Goal: Transaction & Acquisition: Subscribe to service/newsletter

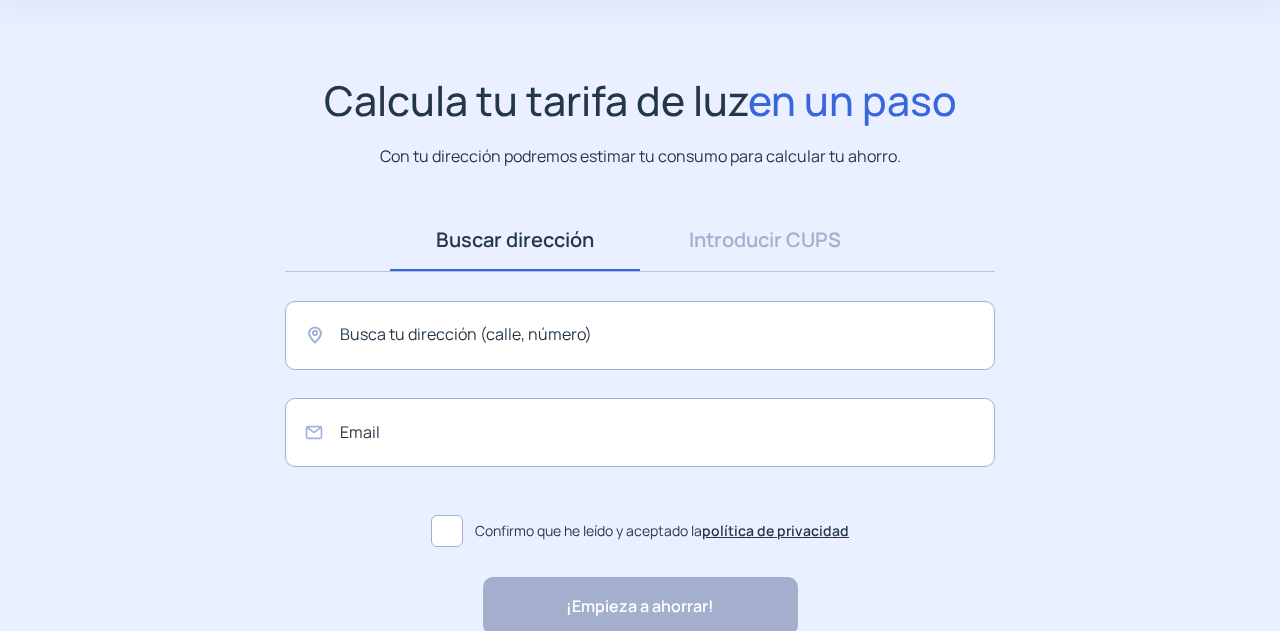
scroll to position [100, 0]
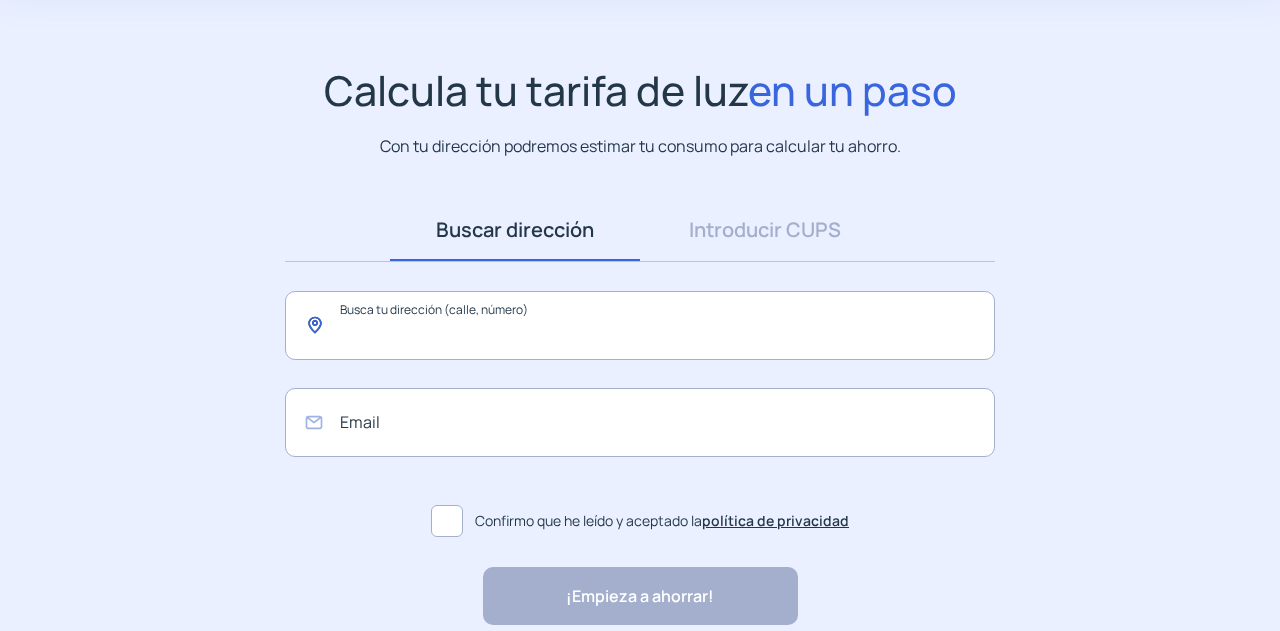
click at [365, 343] on input "text" at bounding box center [640, 325] width 710 height 69
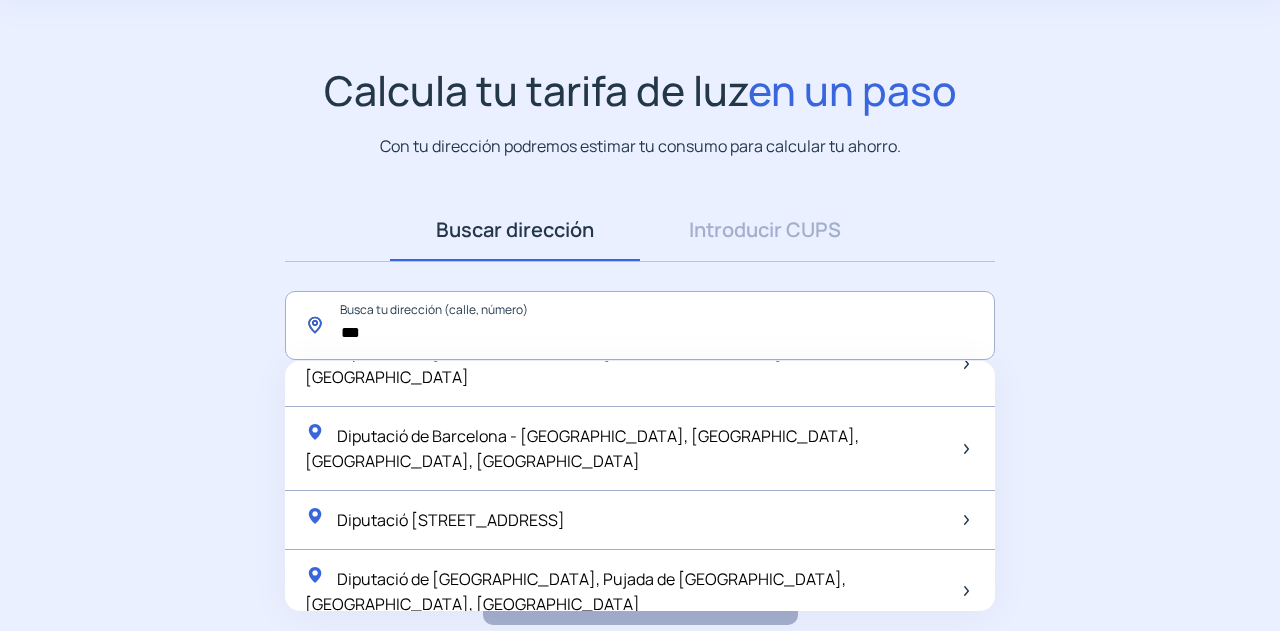
scroll to position [0, 0]
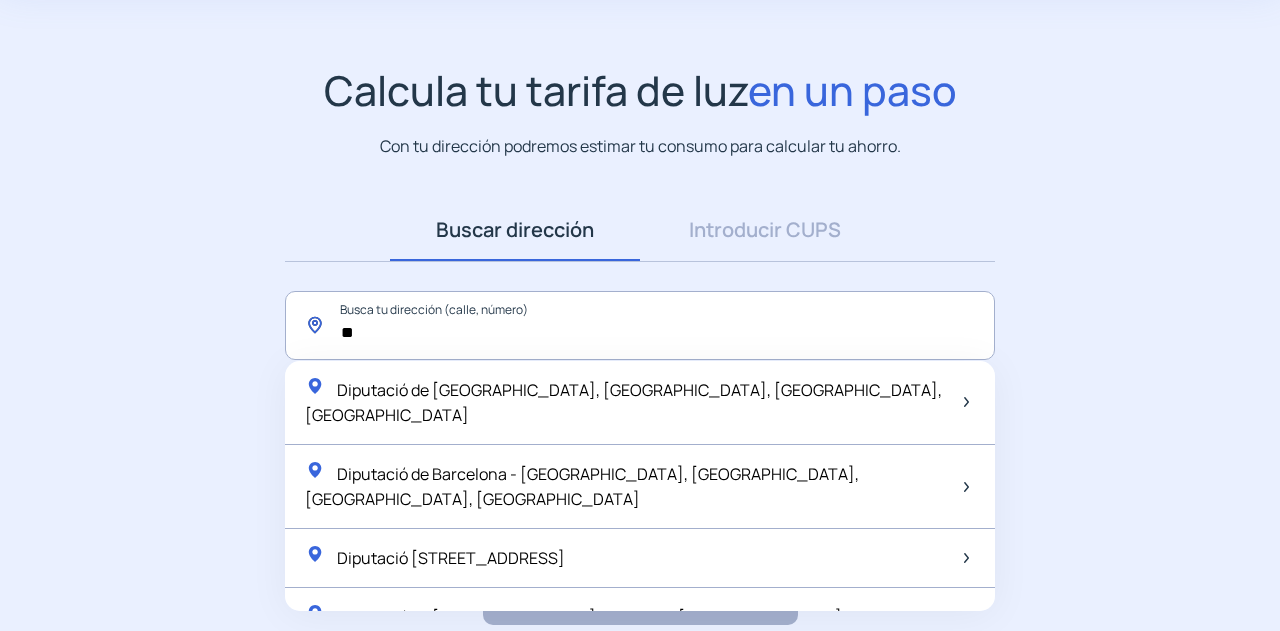
type input "*"
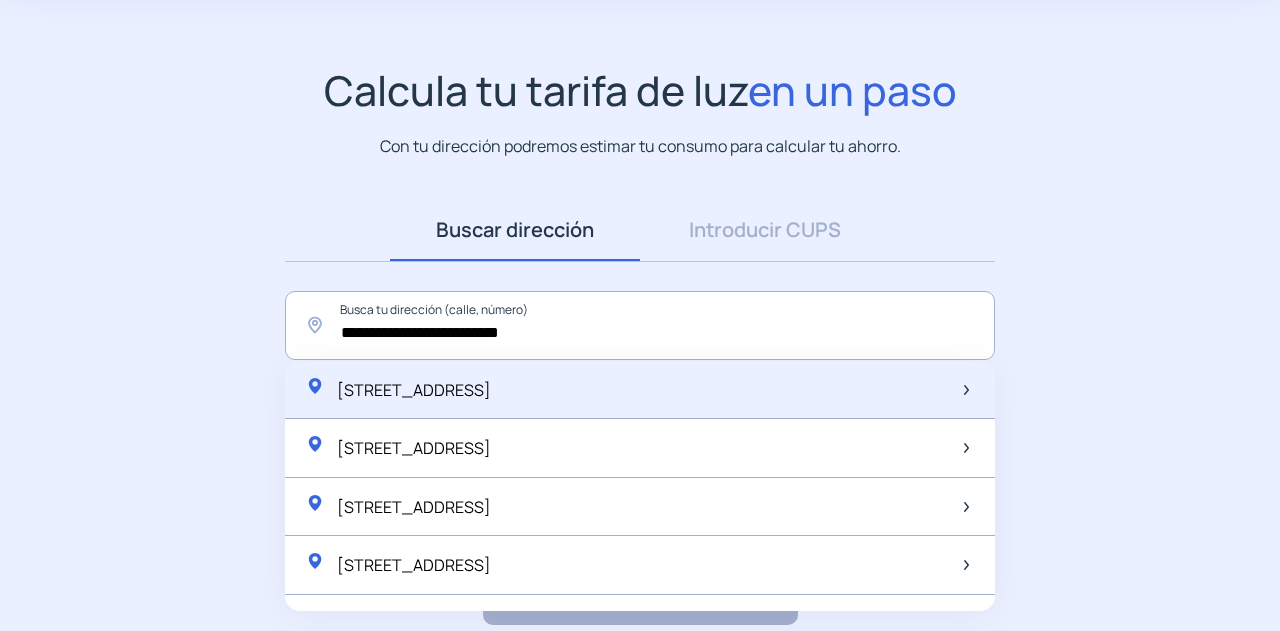
click at [422, 385] on span "[STREET_ADDRESS]" at bounding box center [414, 390] width 154 height 22
type input "**********"
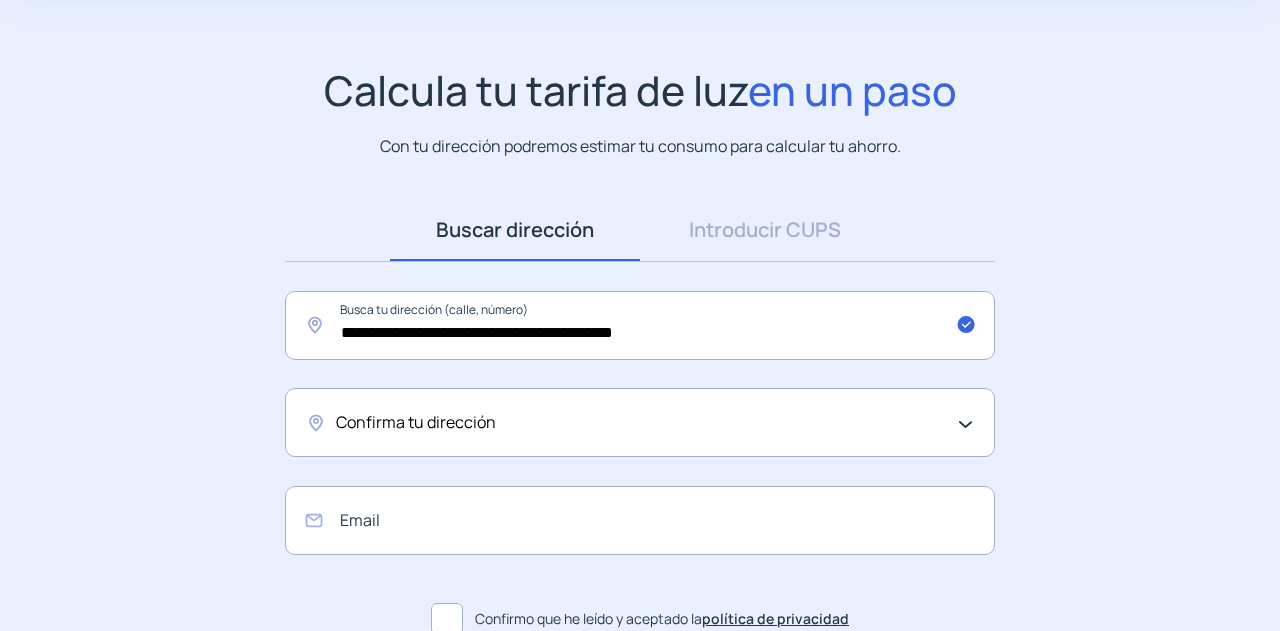
click at [385, 417] on span "Confirma tu dirección" at bounding box center [416, 423] width 160 height 26
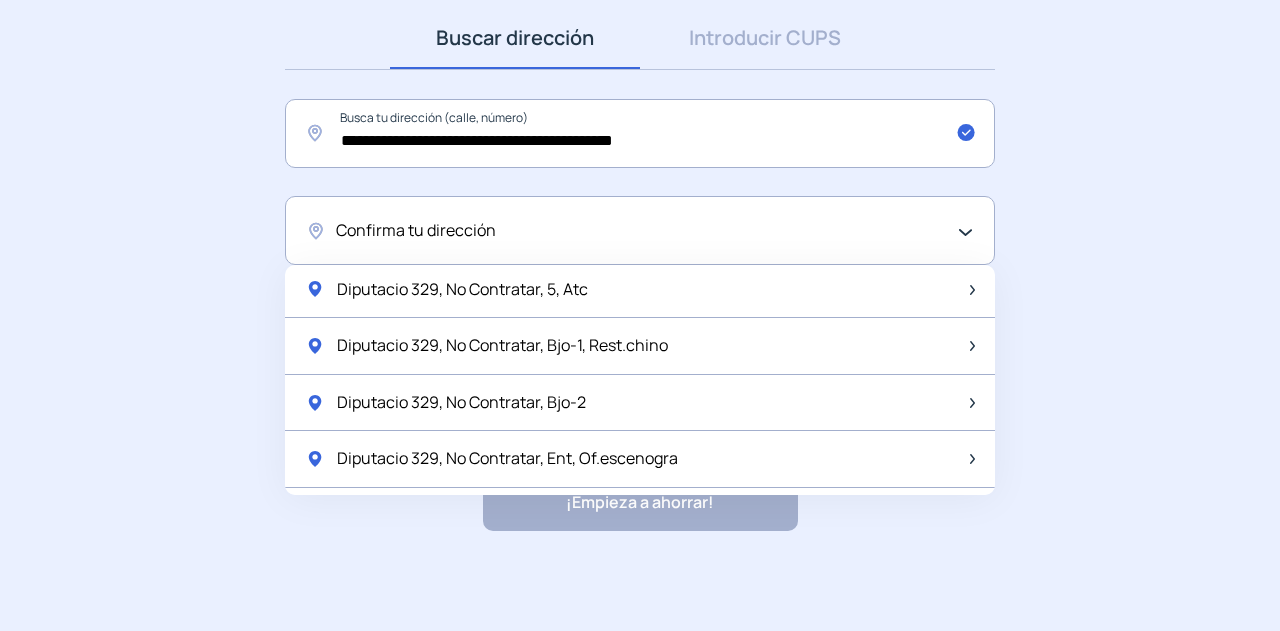
scroll to position [300, 0]
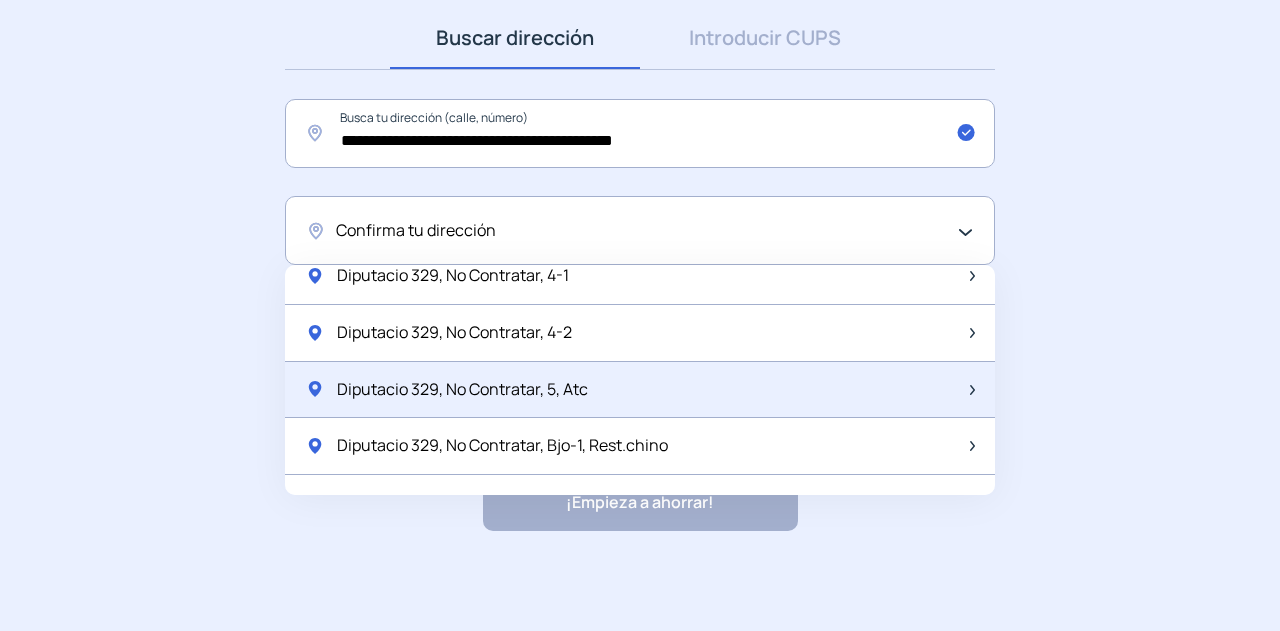
click at [414, 399] on span "Diputacio 329, No Contratar, 5, Atc" at bounding box center [462, 390] width 251 height 26
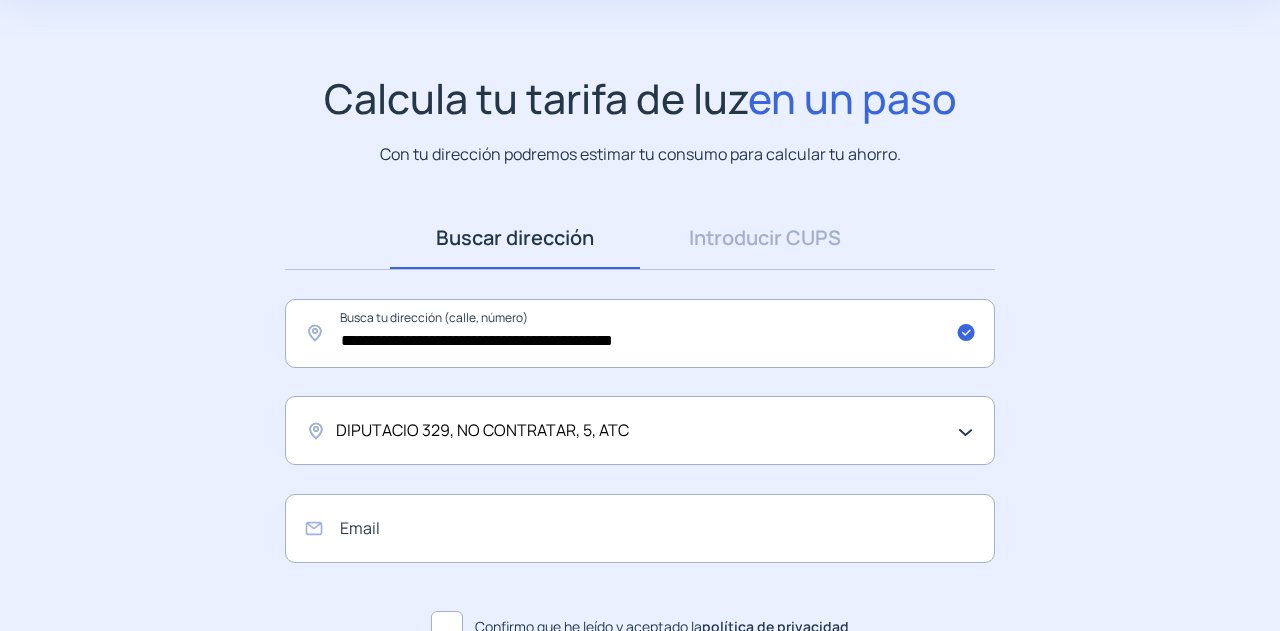
scroll to position [292, 0]
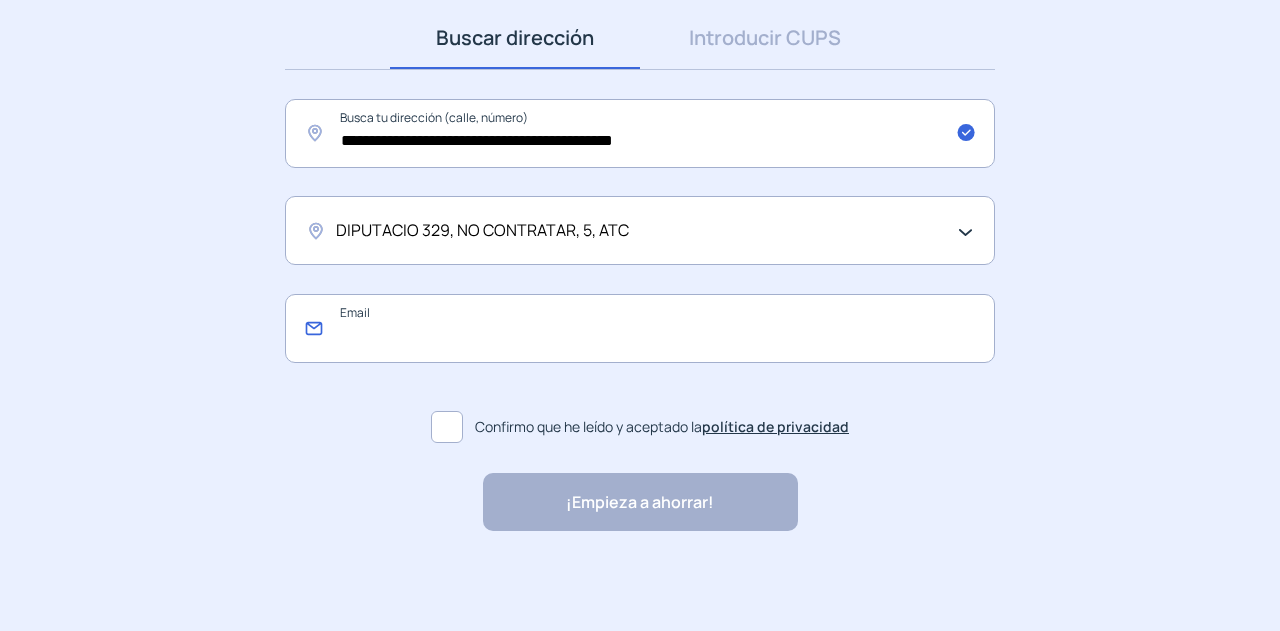
click at [453, 338] on input "email" at bounding box center [640, 328] width 710 height 69
type input "**********"
click at [457, 416] on span at bounding box center [447, 427] width 32 height 32
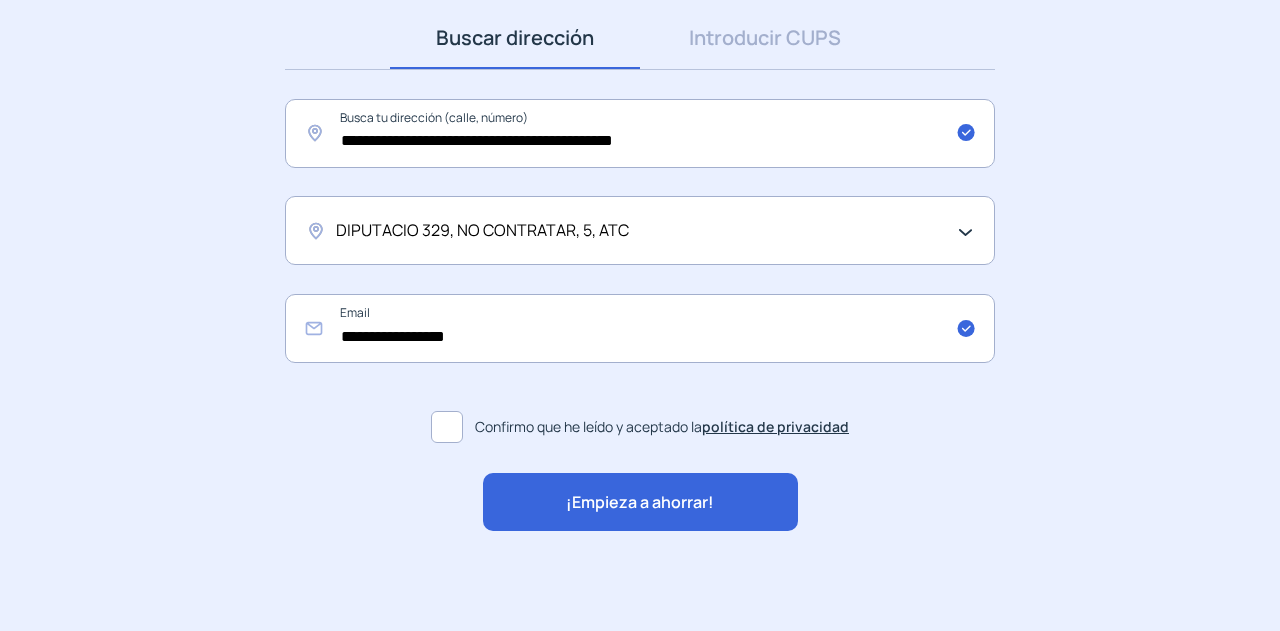
click at [582, 498] on span "¡Empieza a ahorrar!" at bounding box center [640, 503] width 148 height 26
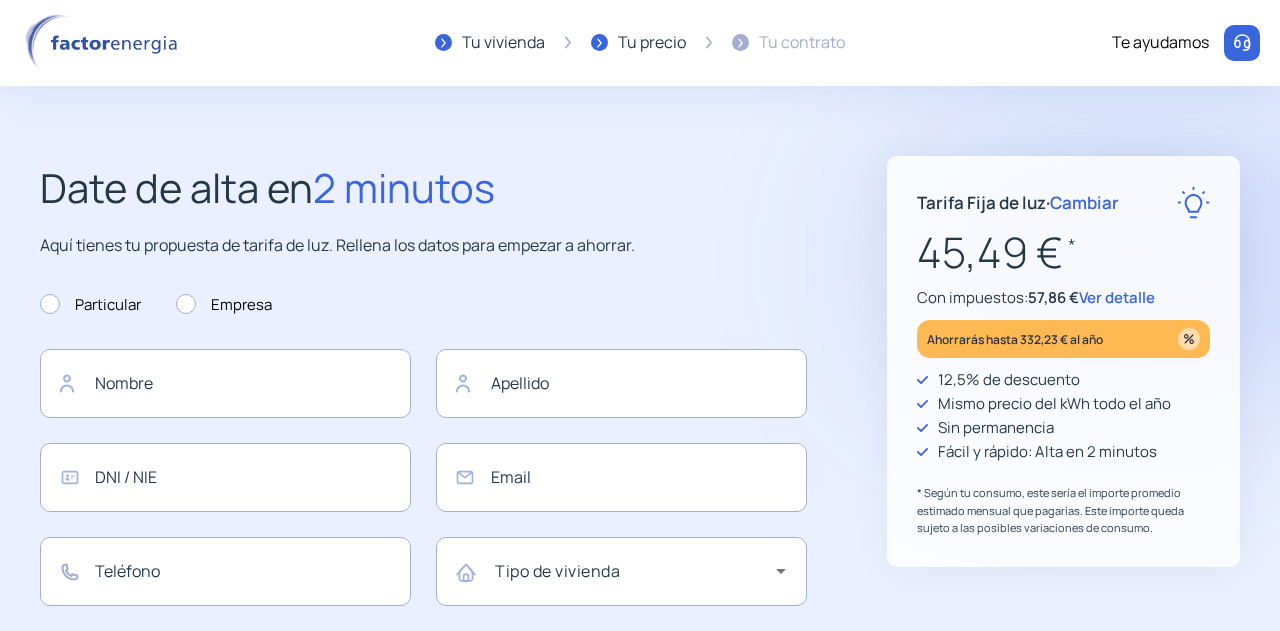
type input "**********"
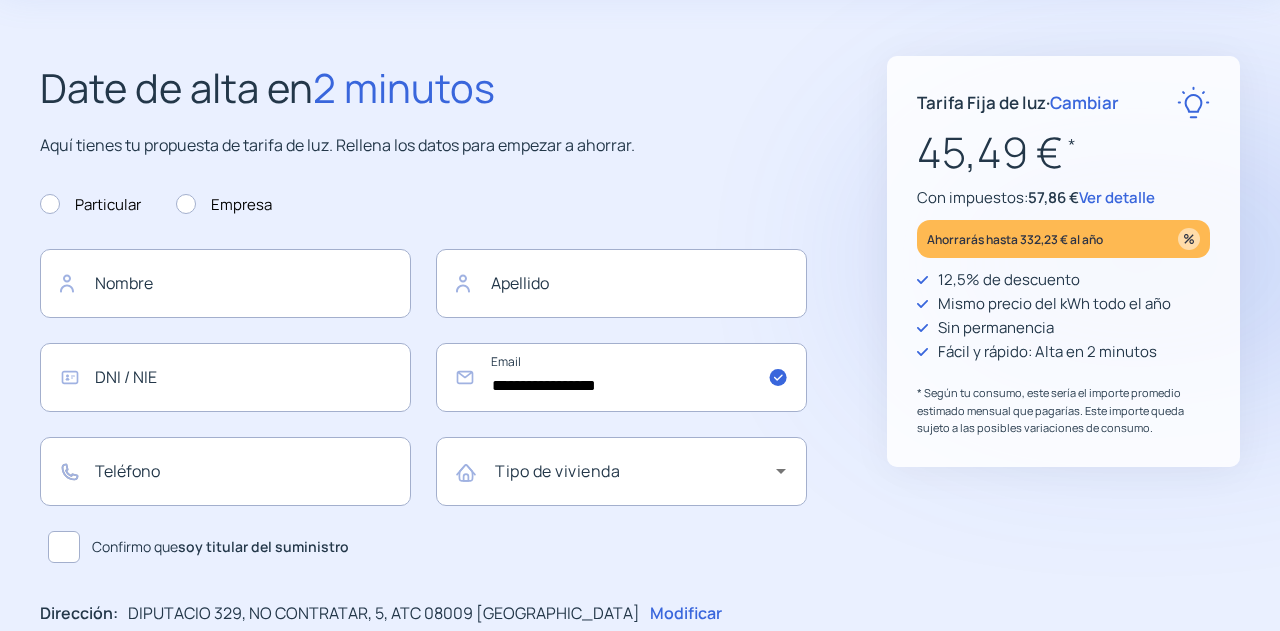
click at [1100, 101] on span "Cambiar" at bounding box center [1084, 102] width 69 height 23
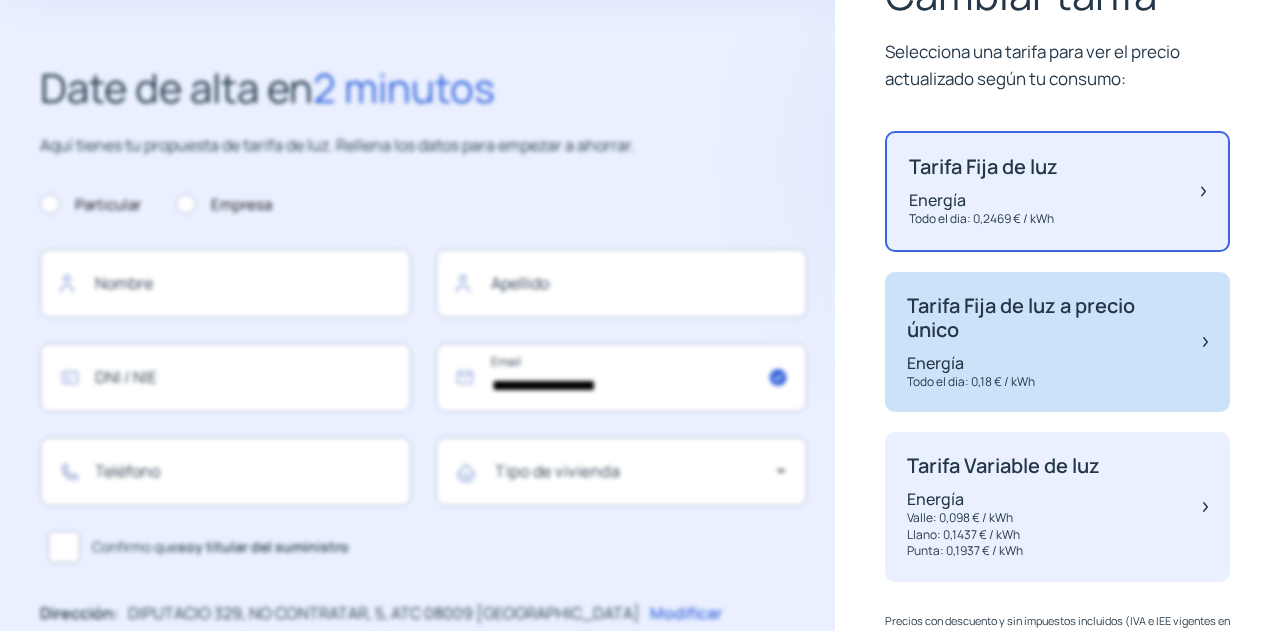
click at [1136, 349] on div "Tarifa Fija de luz a precio único Energía Todo el dia: 0,18 € / kWh" at bounding box center [1045, 342] width 276 height 97
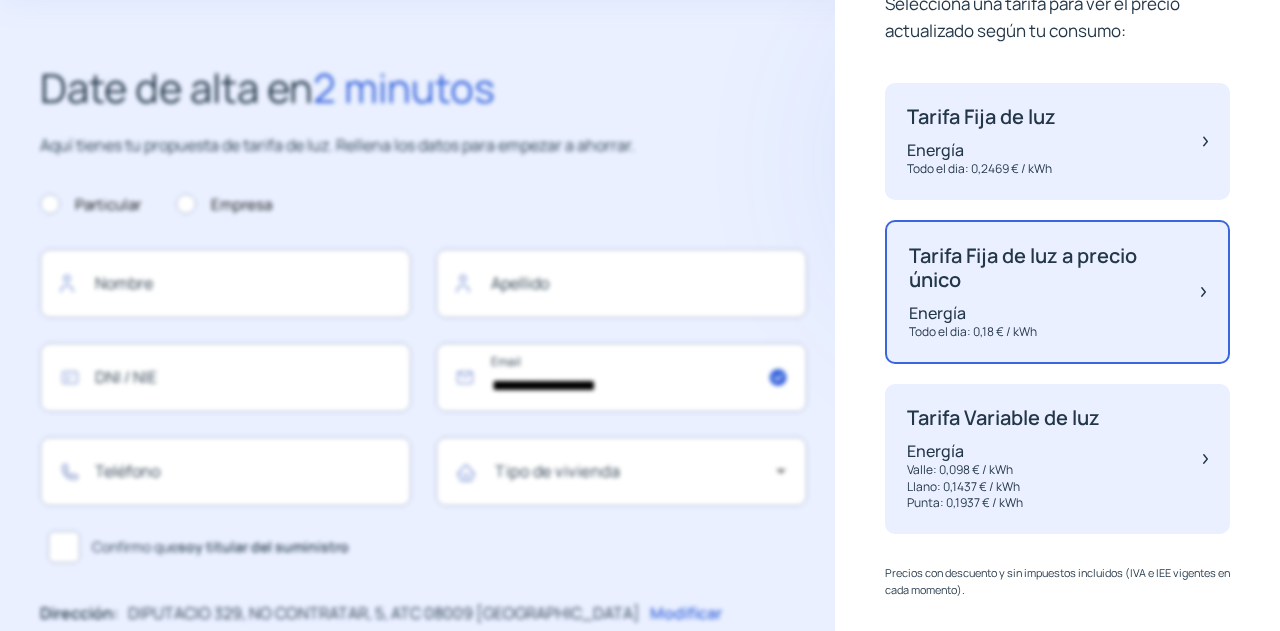
scroll to position [164, 0]
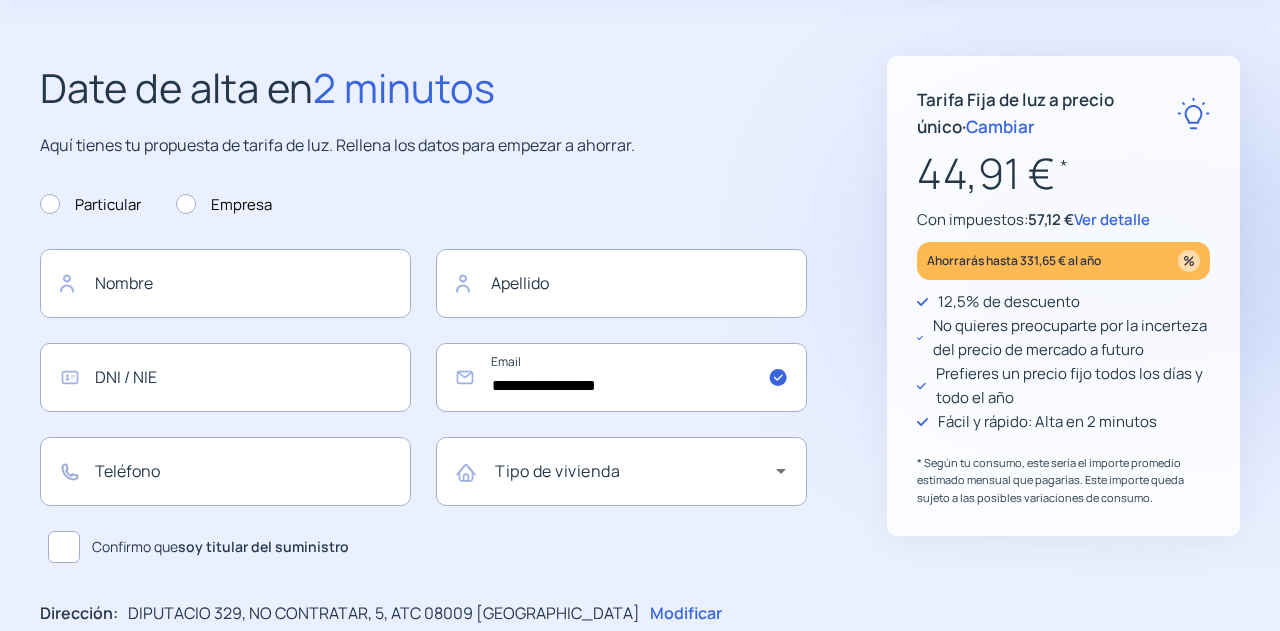
click at [966, 133] on span "Cambiar" at bounding box center [1000, 126] width 69 height 23
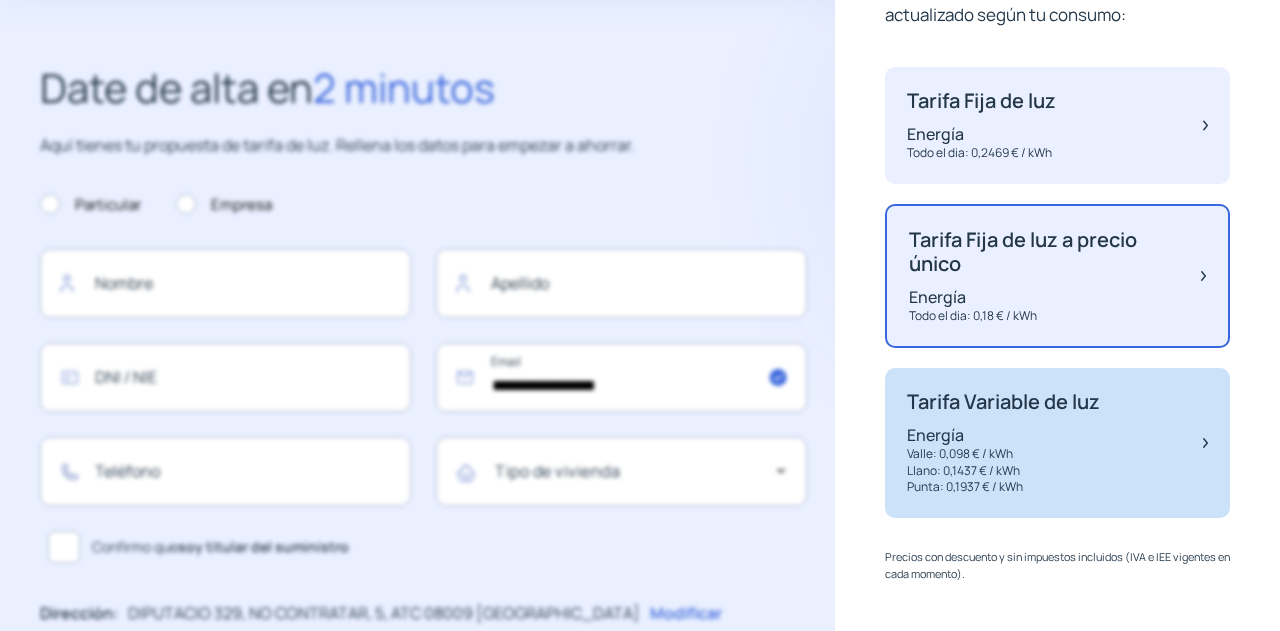
click at [1087, 469] on p "Llano: 0,1437 € / kWh" at bounding box center [1003, 471] width 193 height 17
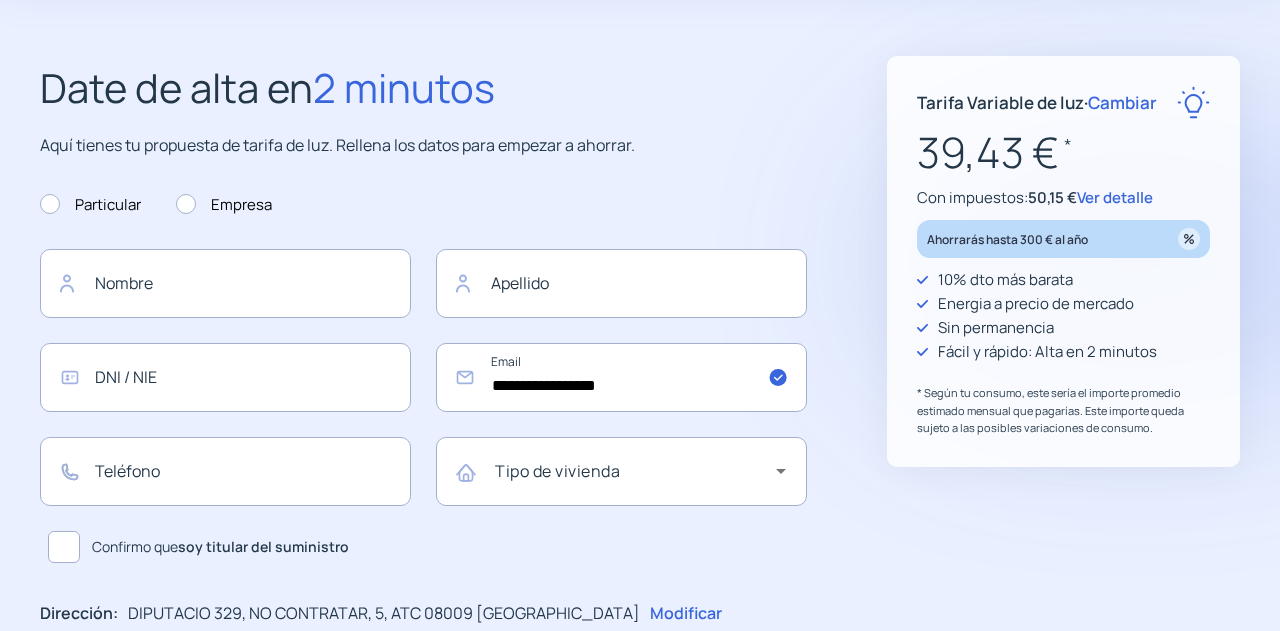
click at [1104, 100] on span "Cambiar" at bounding box center [1122, 102] width 69 height 23
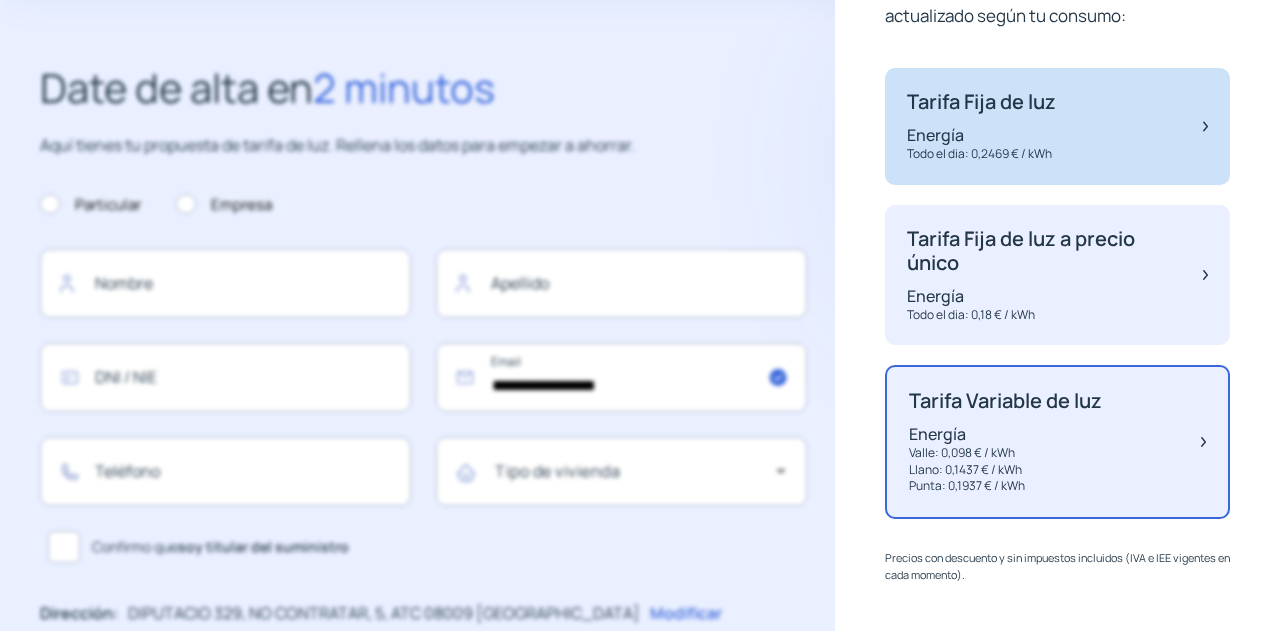
scroll to position [164, 0]
click at [1059, 103] on div "Tarifa Fija de luz Energía Todo el dia: 0,2469 € / kWh" at bounding box center [1057, 125] width 345 height 117
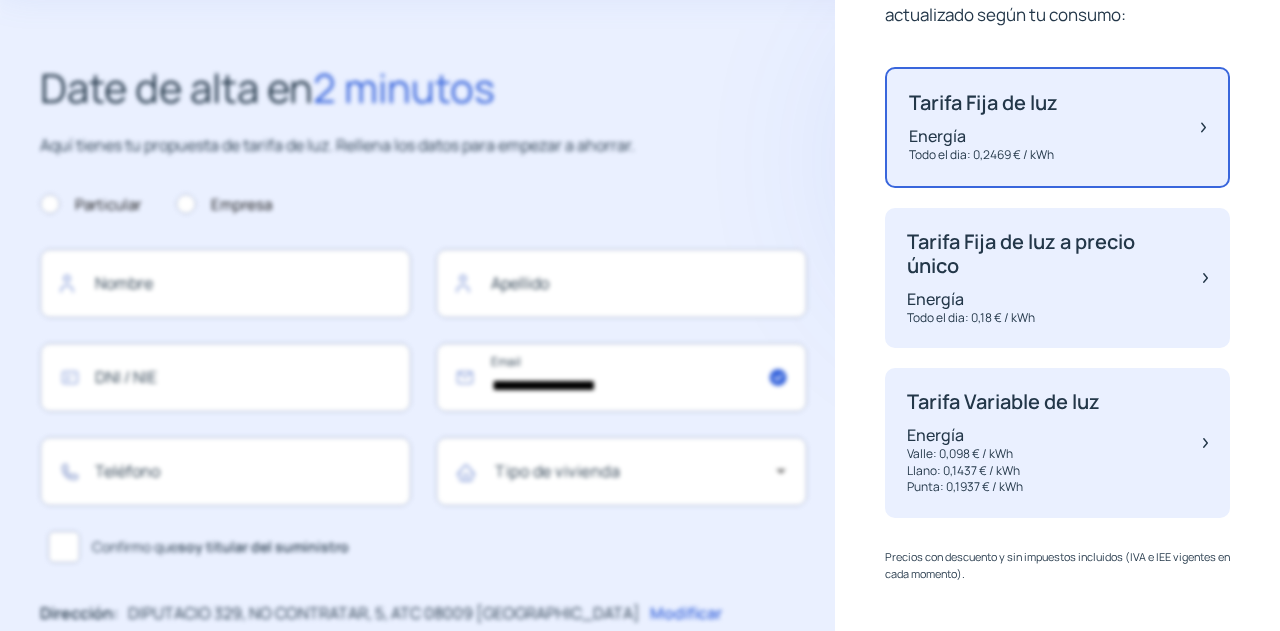
scroll to position [160, 0]
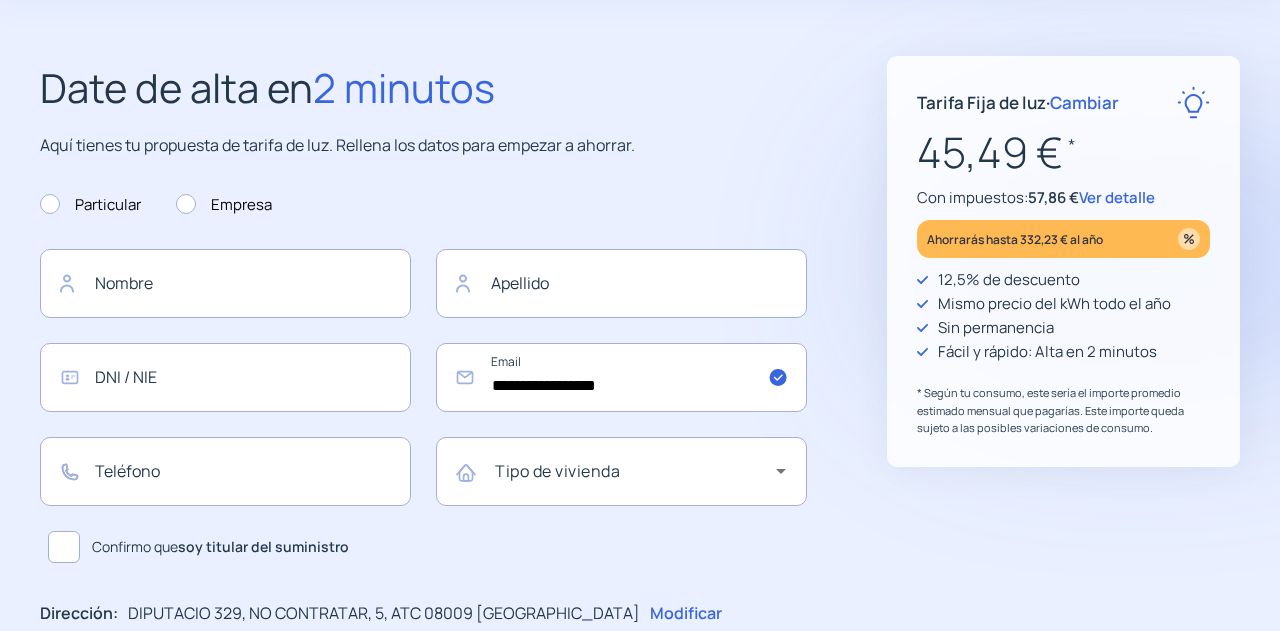
click at [1122, 198] on span "Ver detalle" at bounding box center [1117, 197] width 76 height 21
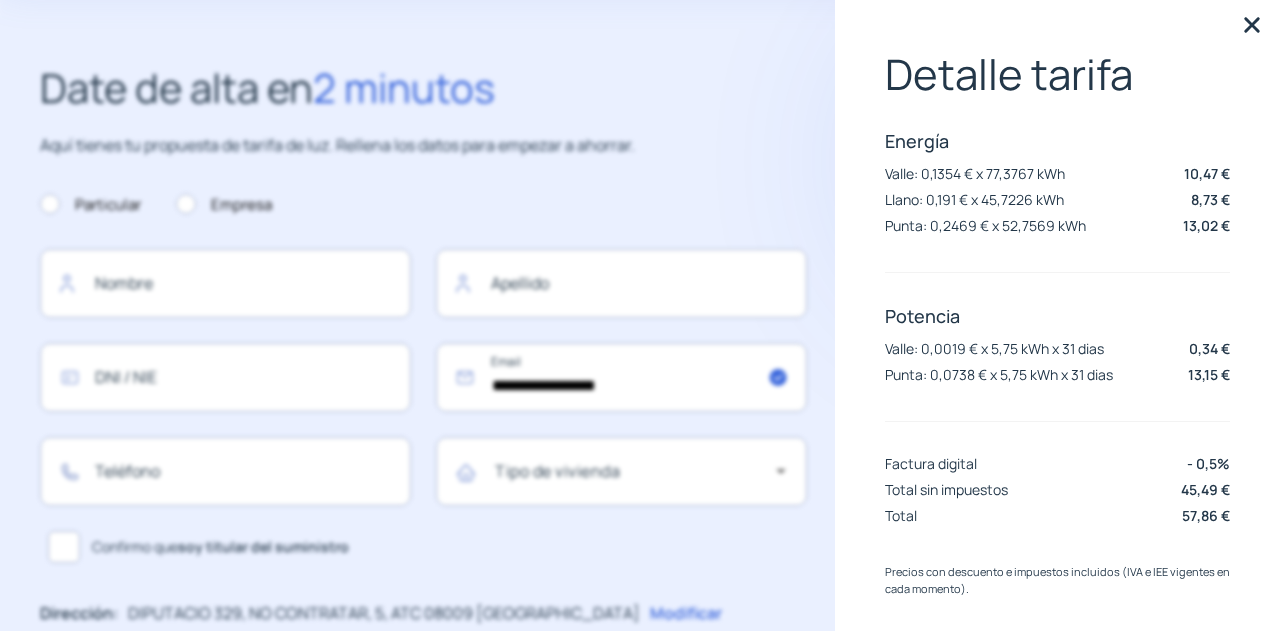
scroll to position [38, 0]
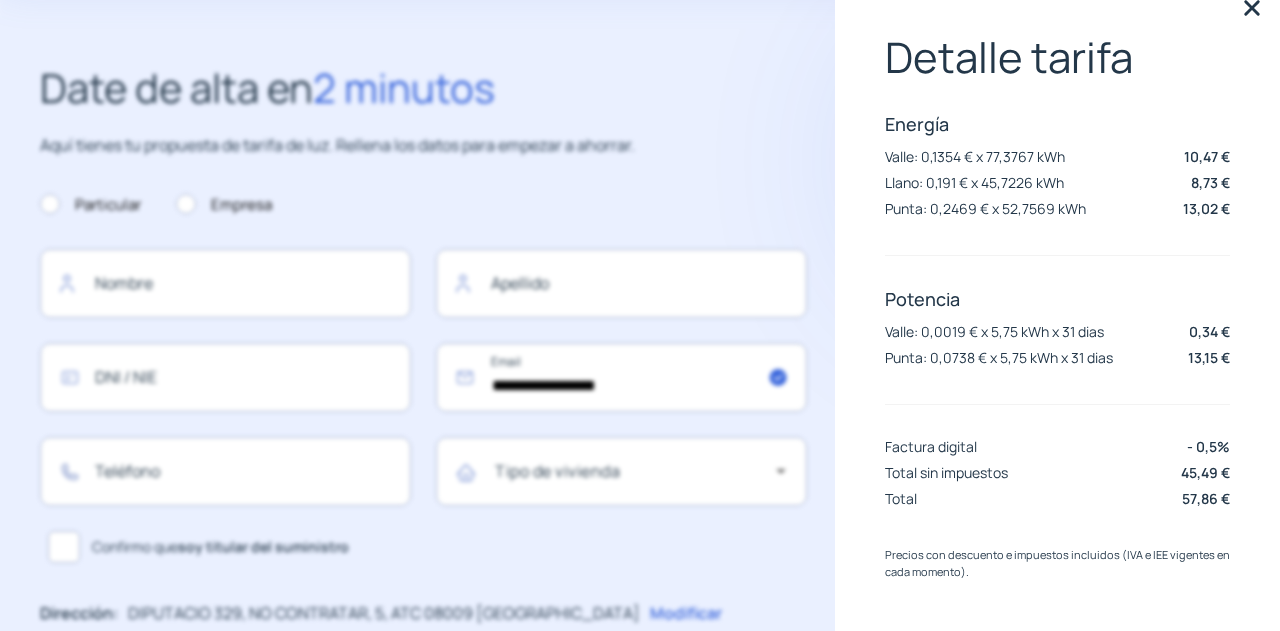
click at [1240, 2] on img at bounding box center [1252, 8] width 30 height 30
